Goal: Entertainment & Leisure: Consume media (video, audio)

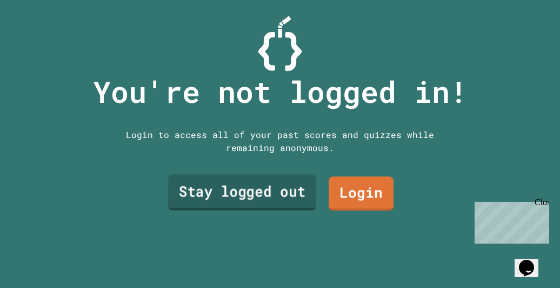
click at [277, 175] on link "Stay logged out" at bounding box center [242, 192] width 148 height 36
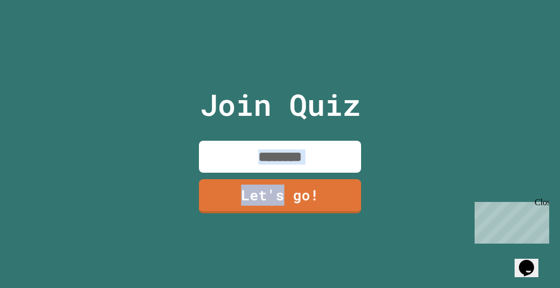
drag, startPoint x: 277, startPoint y: 175, endPoint x: 292, endPoint y: 149, distance: 30.8
click at [292, 149] on div "Join Quiz Let's go!" at bounding box center [280, 144] width 182 height 288
click at [345, 169] on div "Join Quiz Let's go!" at bounding box center [280, 144] width 182 height 288
click at [322, 144] on input at bounding box center [280, 157] width 162 height 32
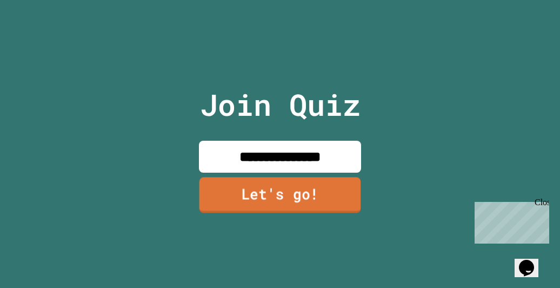
type input "**********"
click at [313, 179] on link "Let's go!" at bounding box center [280, 195] width 160 height 36
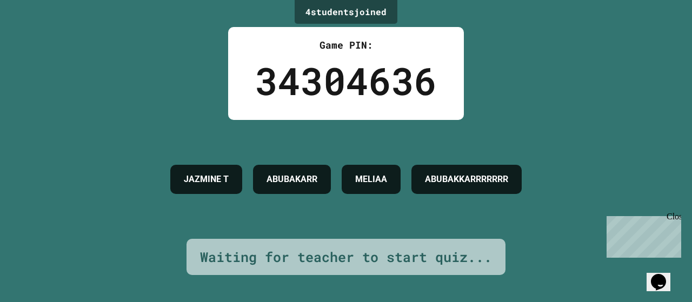
click at [387, 32] on div "Game PIN: 34304636" at bounding box center [346, 73] width 236 height 93
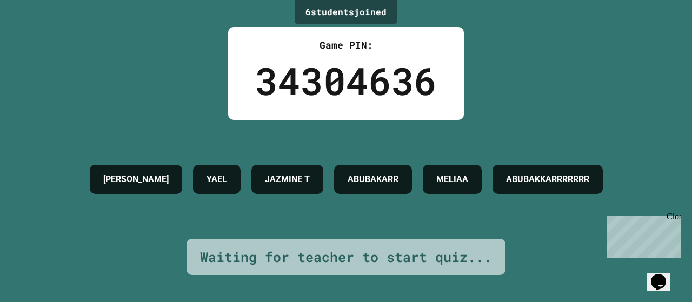
click at [305, 28] on div "Game PIN: 34304636" at bounding box center [346, 73] width 236 height 93
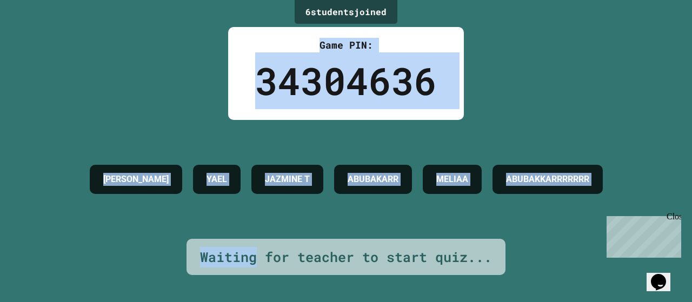
drag, startPoint x: 305, startPoint y: 28, endPoint x: 212, endPoint y: 243, distance: 235.1
click at [212, 243] on div "6 student s joined Game PIN: 34304636 GRICELDA YAEL JAZMINE T ABUBAKARR MELIAA …" at bounding box center [346, 151] width 692 height 302
click at [203, 199] on div "GRICELDA YAEL JAZMINE T ABUBAKARR MELIAA ABUBAKKARRRRRRR" at bounding box center [346, 179] width 524 height 40
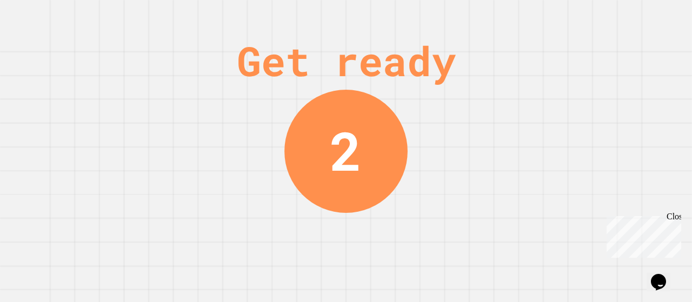
click at [559, 203] on div "Get ready 2" at bounding box center [346, 151] width 692 height 302
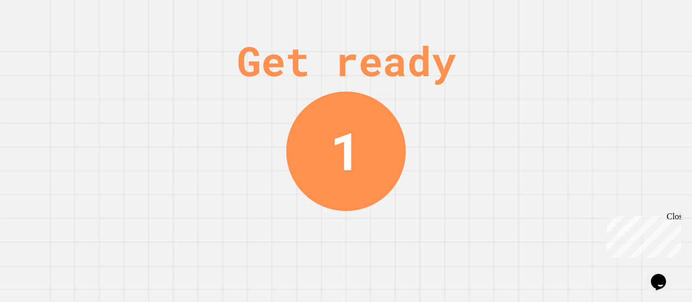
click at [559, 218] on div "Close" at bounding box center [674, 219] width 14 height 14
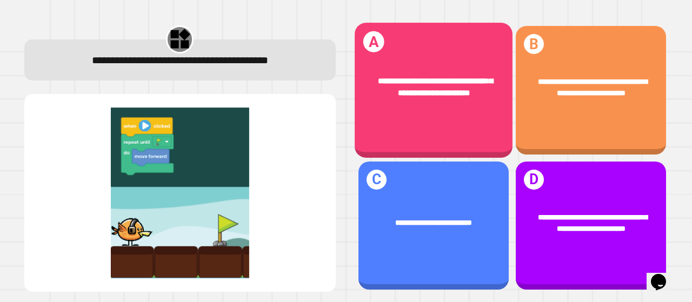
click at [454, 111] on div "**********" at bounding box center [434, 87] width 158 height 56
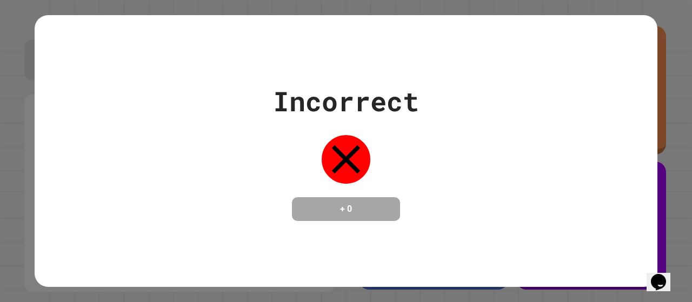
click at [334, 159] on icon at bounding box center [346, 159] width 29 height 29
click at [350, 161] on icon at bounding box center [346, 159] width 29 height 29
click at [342, 96] on div "Incorrect" at bounding box center [346, 101] width 146 height 41
click at [559, 23] on div "Incorrect + 0" at bounding box center [346, 151] width 692 height 302
click at [301, 134] on div "Incorrect + 0" at bounding box center [346, 151] width 146 height 140
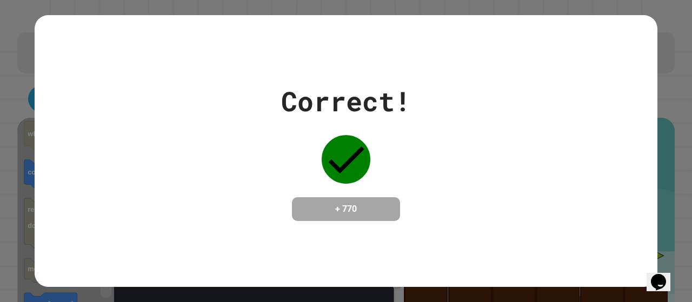
drag, startPoint x: 321, startPoint y: 131, endPoint x: 463, endPoint y: 92, distance: 146.9
click at [429, 134] on div "Correct! + 770" at bounding box center [346, 151] width 623 height 140
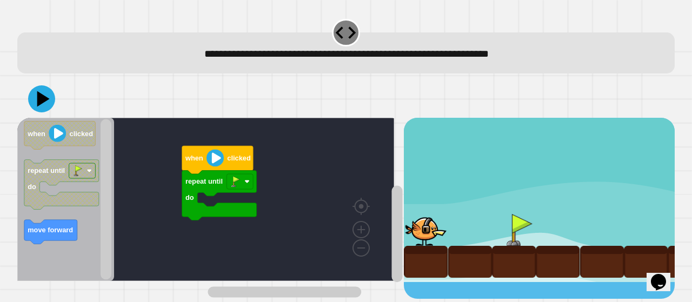
click at [183, 195] on div "repeat until do when clicked when clicked repeat until do move forward" at bounding box center [210, 208] width 386 height 181
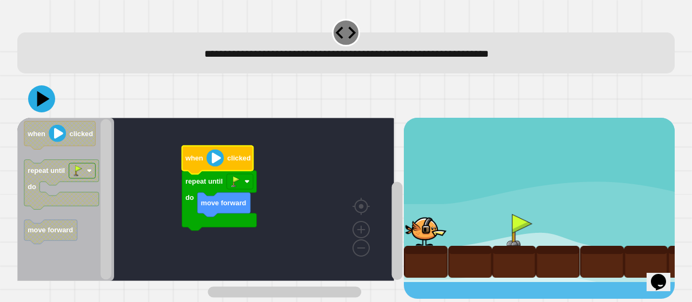
click at [215, 161] on image "Blockly Workspace" at bounding box center [214, 158] width 17 height 17
click at [32, 101] on icon at bounding box center [41, 99] width 32 height 32
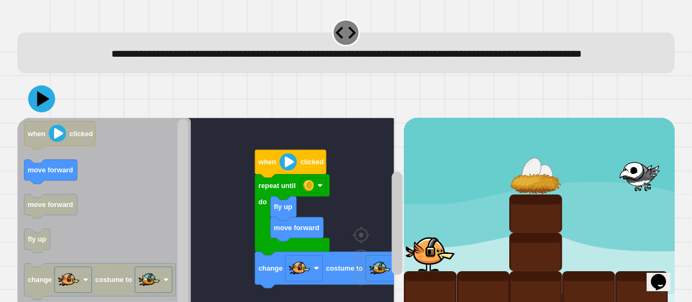
scroll to position [45, 0]
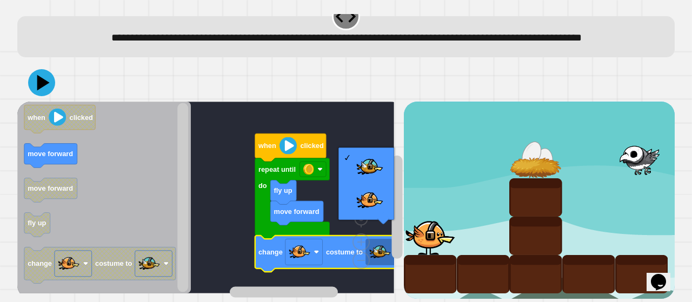
click at [246, 199] on rect "Blockly Workspace" at bounding box center [205, 198] width 377 height 192
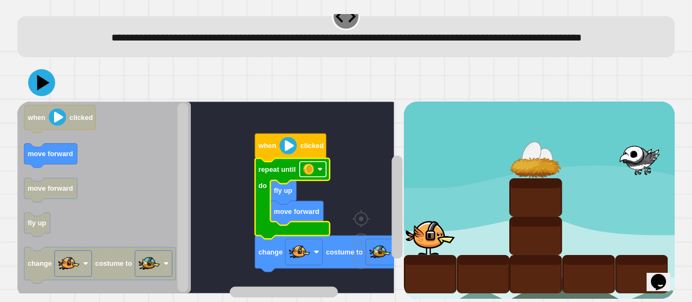
click at [314, 164] on image "Blockly Workspace" at bounding box center [308, 169] width 11 height 11
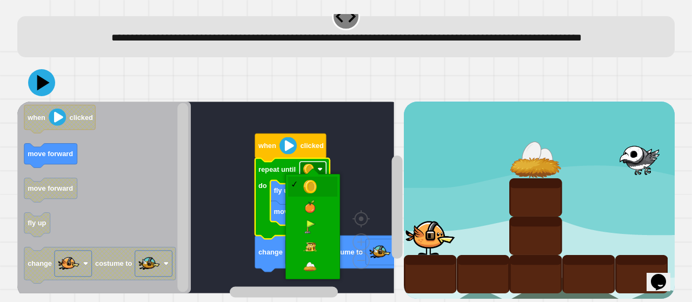
click at [314, 164] on image "Blockly Workspace" at bounding box center [308, 169] width 11 height 11
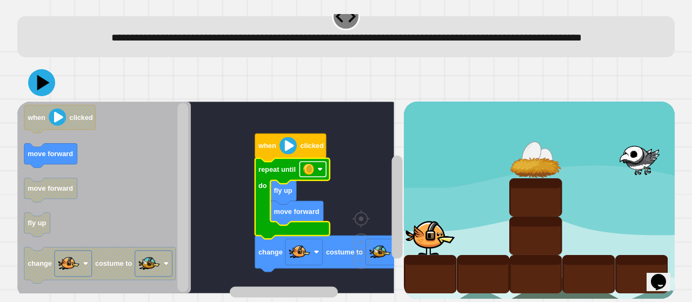
click at [314, 164] on image "Blockly Workspace" at bounding box center [308, 169] width 11 height 11
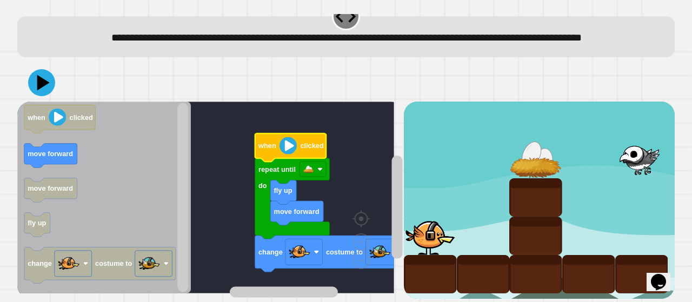
click at [289, 143] on image "Blockly Workspace" at bounding box center [287, 145] width 17 height 17
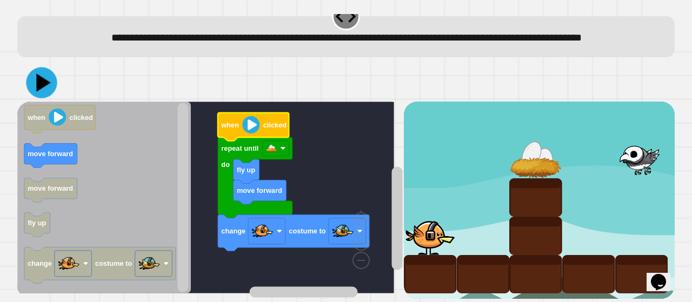
click at [46, 68] on icon at bounding box center [41, 83] width 31 height 31
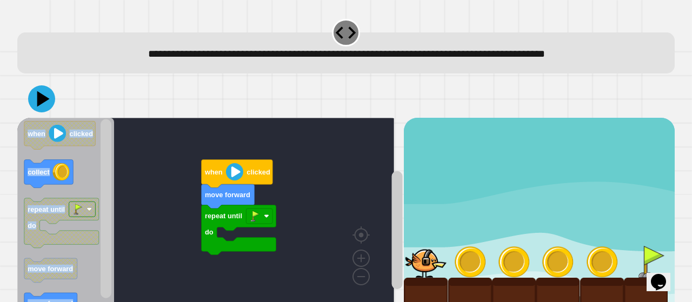
drag, startPoint x: 403, startPoint y: 140, endPoint x: 457, endPoint y: 161, distance: 57.8
click at [457, 161] on div "**********" at bounding box center [346, 151] width 692 height 302
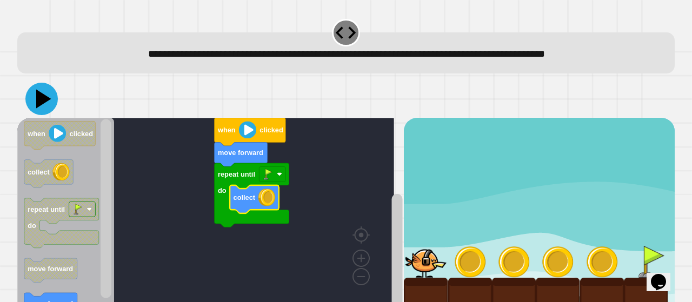
click at [28, 103] on button at bounding box center [41, 99] width 32 height 32
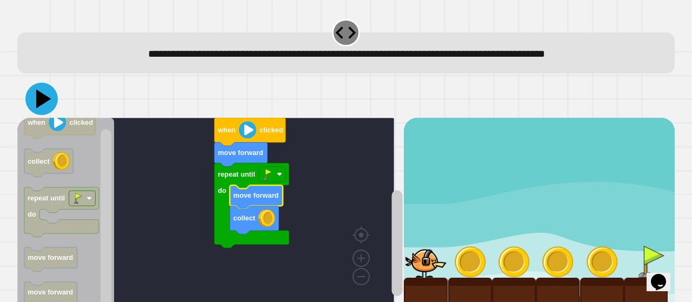
click at [36, 95] on icon at bounding box center [41, 99] width 32 height 32
click at [48, 92] on icon at bounding box center [41, 99] width 32 height 32
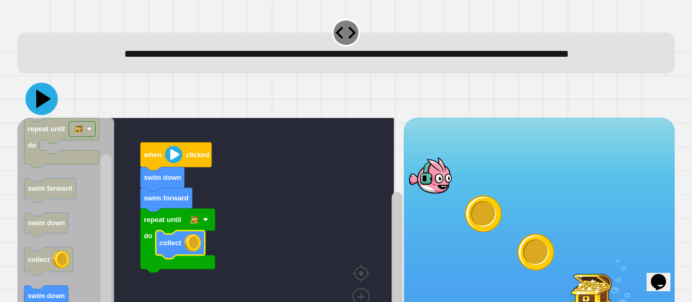
click at [34, 110] on icon at bounding box center [41, 99] width 32 height 32
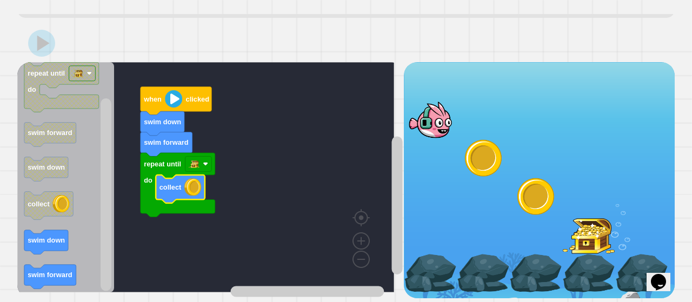
scroll to position [83, 0]
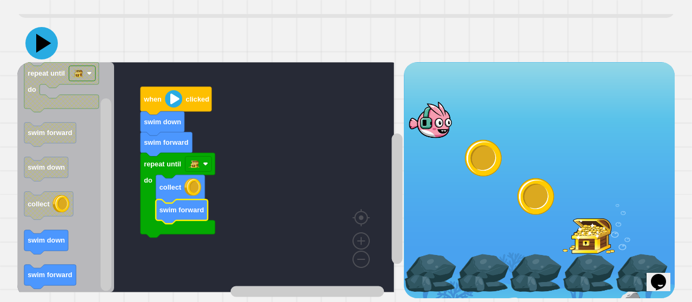
click at [43, 42] on icon at bounding box center [41, 43] width 32 height 32
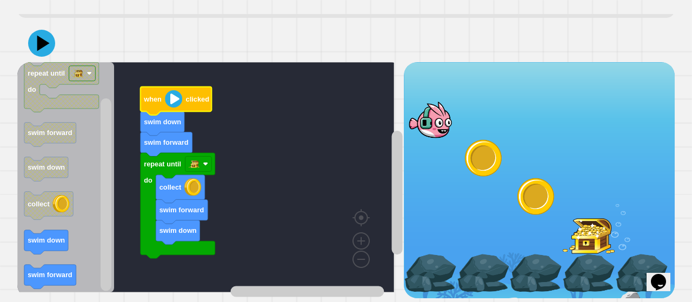
click at [157, 95] on text "when" at bounding box center [152, 99] width 18 height 8
click at [39, 34] on icon at bounding box center [43, 43] width 15 height 19
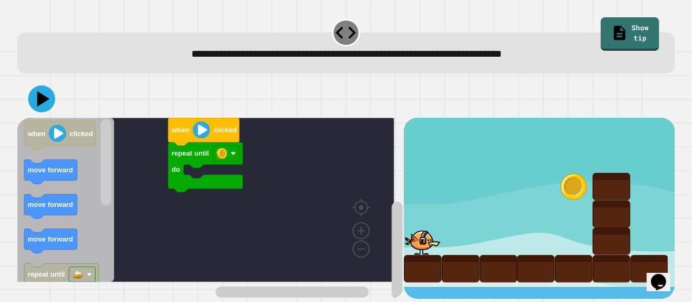
click at [207, 173] on rect "Blockly Workspace" at bounding box center [205, 200] width 377 height 164
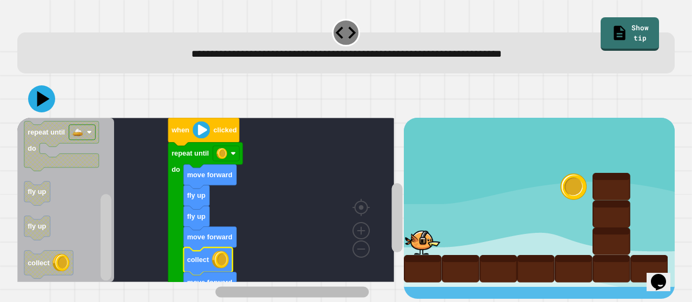
click at [203, 268] on div "repeat until do move forward fly up fly up move forward collect move forward wh…" at bounding box center [210, 208] width 386 height 181
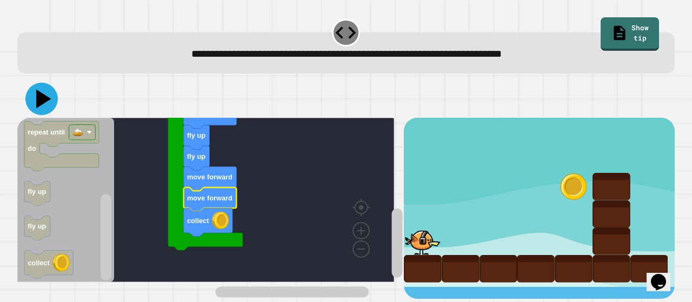
click at [42, 95] on icon at bounding box center [41, 99] width 32 height 32
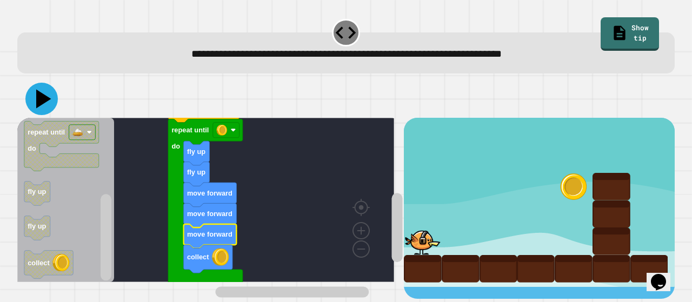
click at [41, 106] on icon at bounding box center [41, 99] width 32 height 32
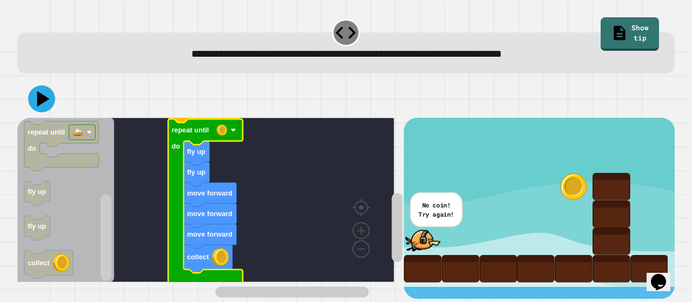
click at [228, 139] on icon "Blockly Workspace" at bounding box center [205, 203] width 75 height 168
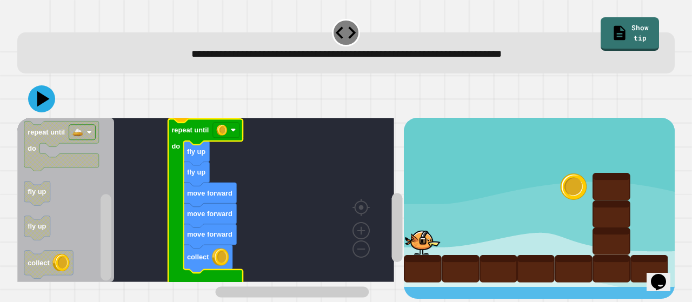
click at [228, 139] on icon "Blockly Workspace" at bounding box center [205, 203] width 75 height 168
click at [227, 133] on image "Blockly Workspace" at bounding box center [221, 130] width 11 height 11
click at [43, 107] on icon at bounding box center [41, 99] width 32 height 32
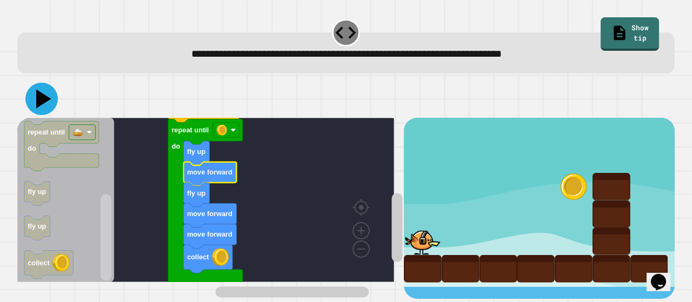
click at [45, 101] on icon at bounding box center [43, 99] width 15 height 19
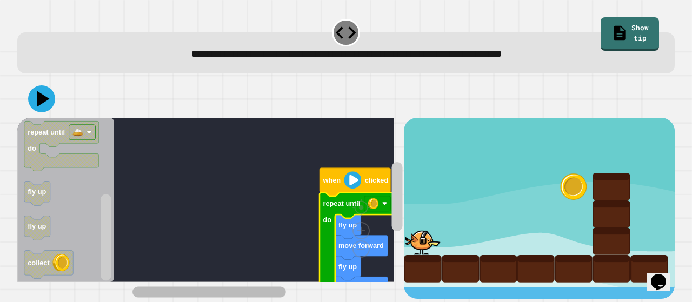
click at [184, 285] on rect "Blockly Workspace" at bounding box center [265, 292] width 266 height 14
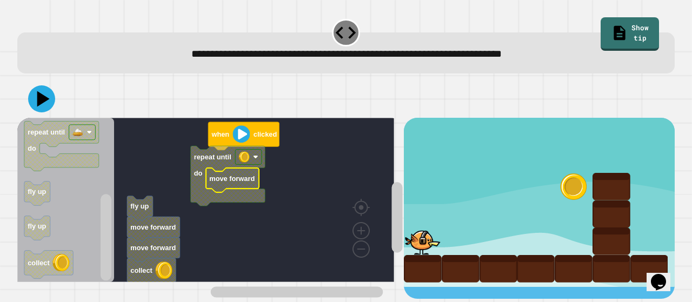
click at [231, 183] on text "move forward" at bounding box center [231, 179] width 45 height 8
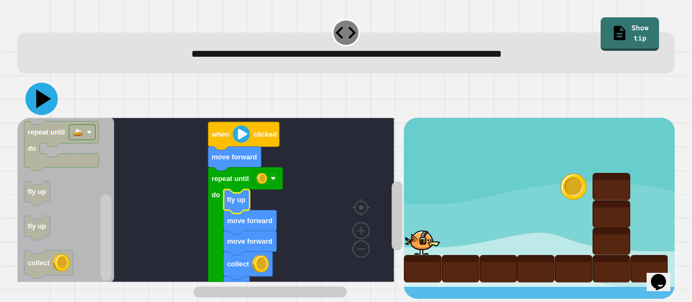
click at [51, 99] on icon at bounding box center [41, 99] width 32 height 32
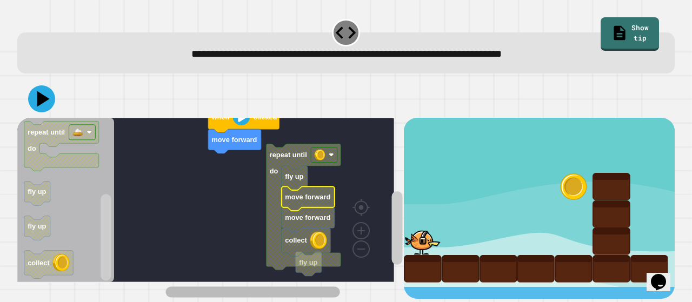
click at [303, 286] on rect "Blockly Workspace" at bounding box center [253, 291] width 174 height 11
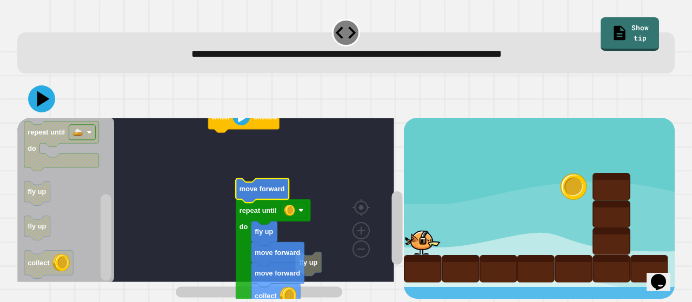
click at [53, 100] on button at bounding box center [41, 98] width 27 height 27
